Goal: Ask a question

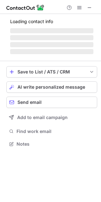
scroll to position [138, 101]
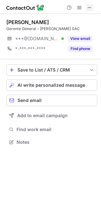
click at [87, 6] on span at bounding box center [89, 7] width 5 height 5
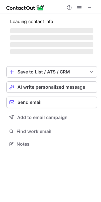
scroll to position [153, 101]
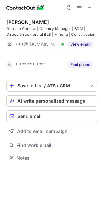
scroll to position [143, 101]
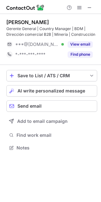
click at [95, 4] on div "Help & Support" at bounding box center [50, 7] width 101 height 14
click at [90, 7] on span at bounding box center [89, 7] width 5 height 5
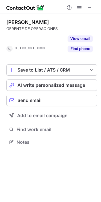
scroll to position [127, 101]
